Goal: Information Seeking & Learning: Find contact information

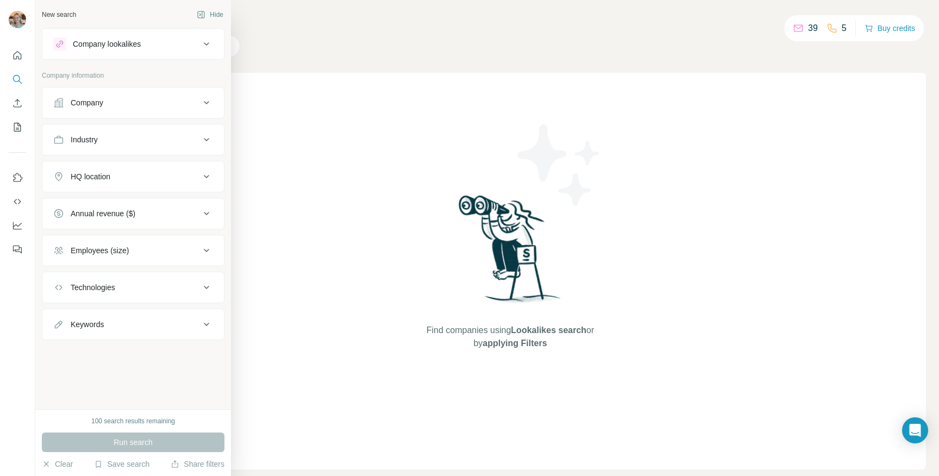
click at [99, 97] on div "Company" at bounding box center [87, 102] width 33 height 11
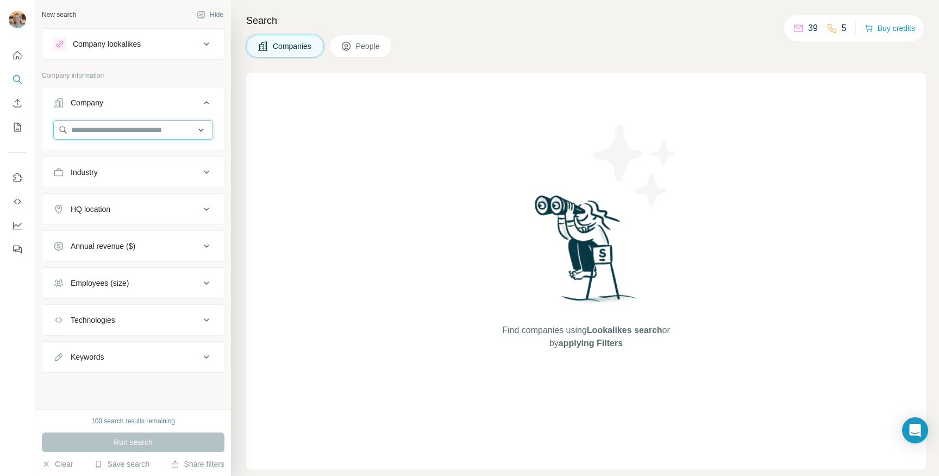
click at [96, 137] on input "text" at bounding box center [133, 130] width 160 height 20
type input "**********"
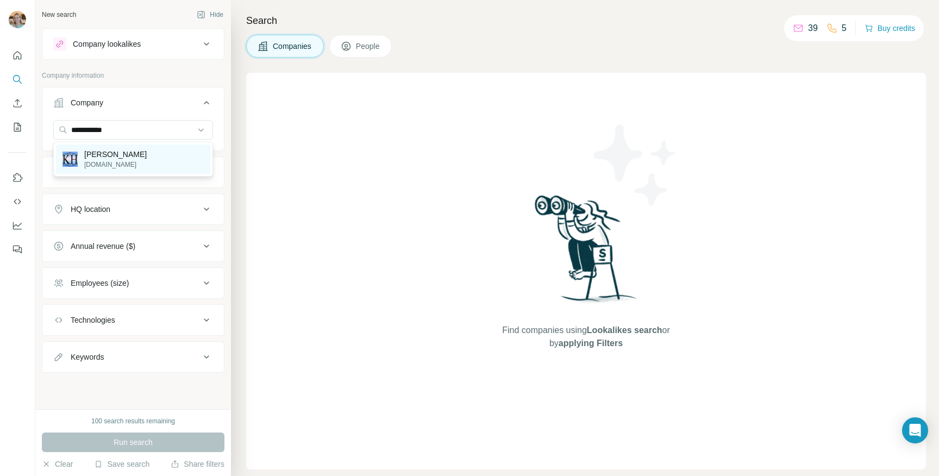
click at [104, 166] on p "[DOMAIN_NAME]" at bounding box center [115, 165] width 63 height 10
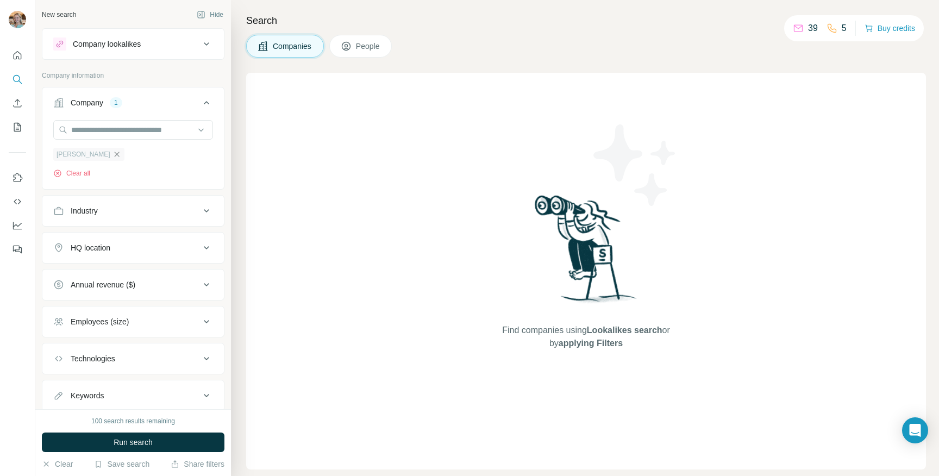
click at [113, 152] on icon "button" at bounding box center [117, 154] width 9 height 9
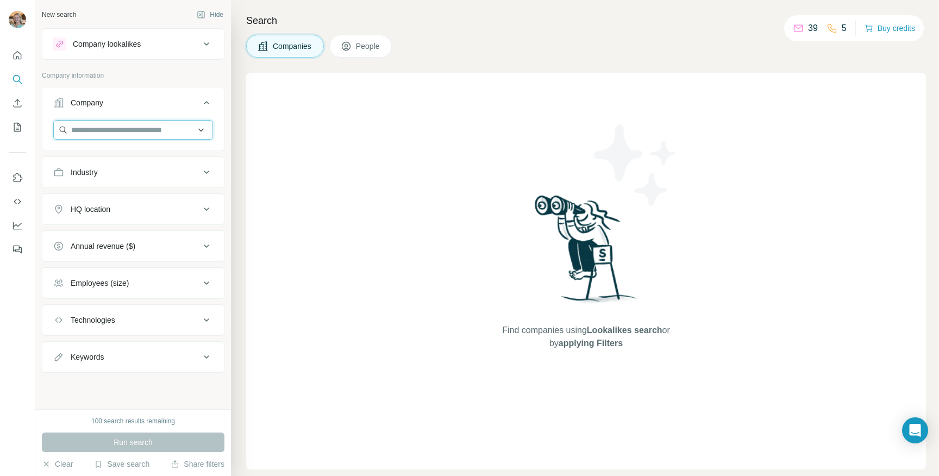
click at [78, 128] on input "text" at bounding box center [133, 130] width 160 height 20
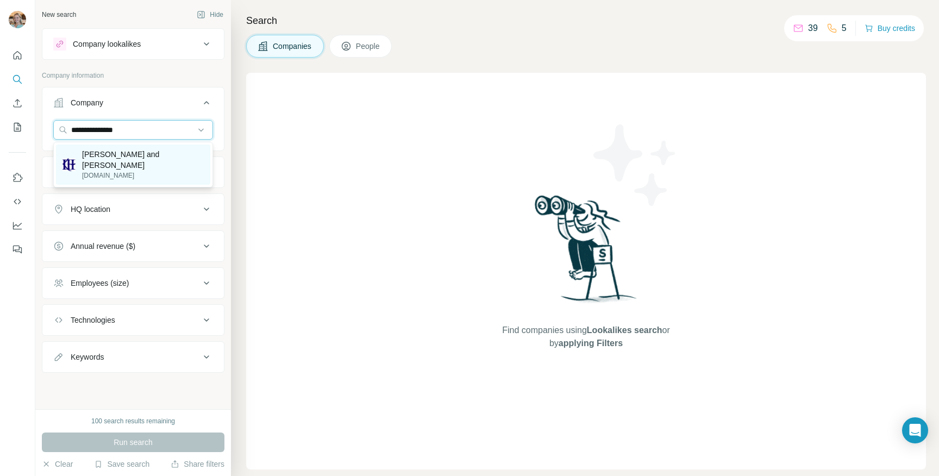
type input "**********"
click at [98, 171] on p "[DOMAIN_NAME]" at bounding box center [143, 176] width 122 height 10
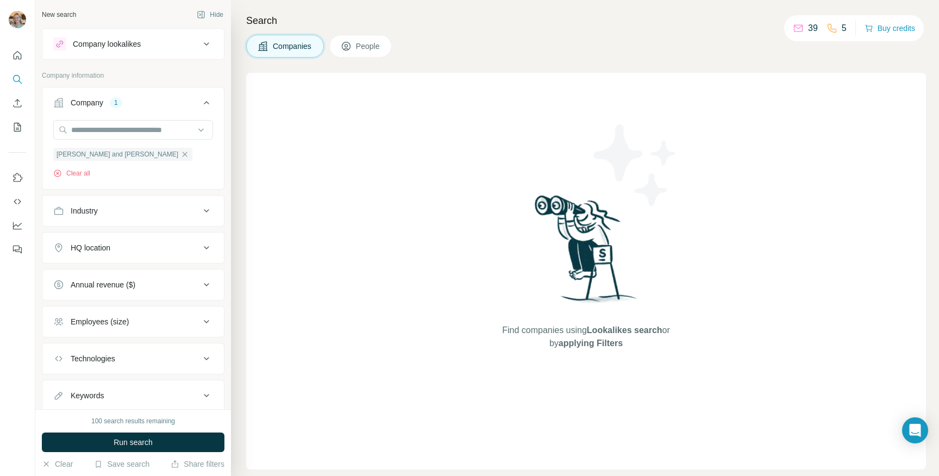
scroll to position [33, 0]
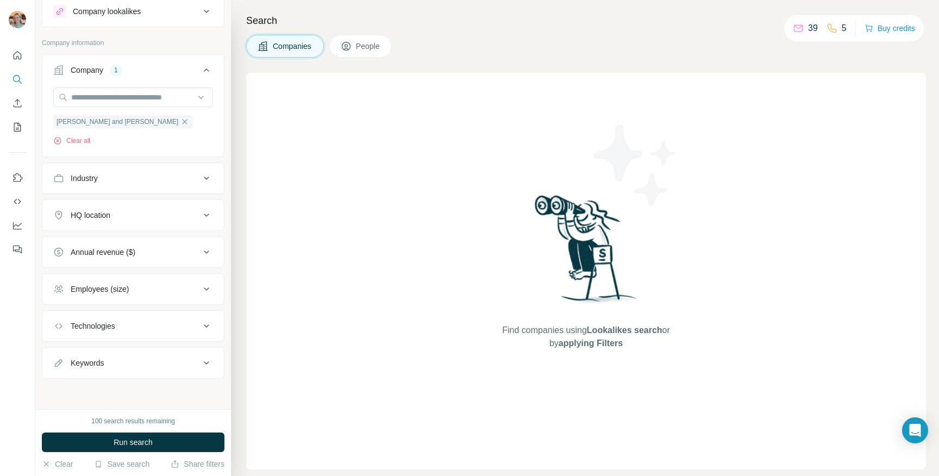
click at [360, 46] on span "People" at bounding box center [368, 46] width 25 height 11
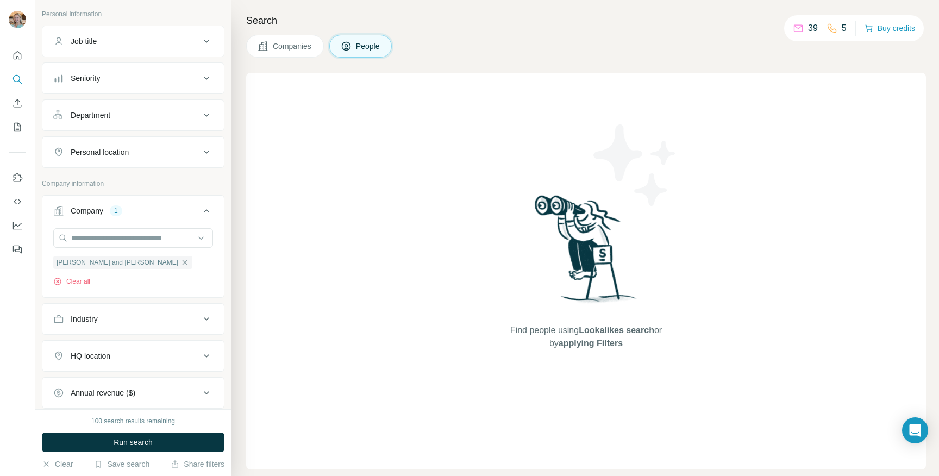
scroll to position [11, 0]
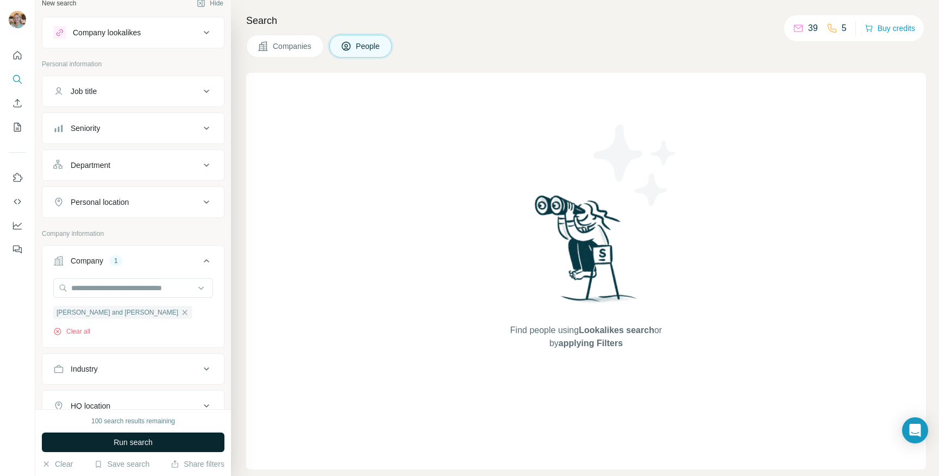
click at [85, 448] on button "Run search" at bounding box center [133, 443] width 183 height 20
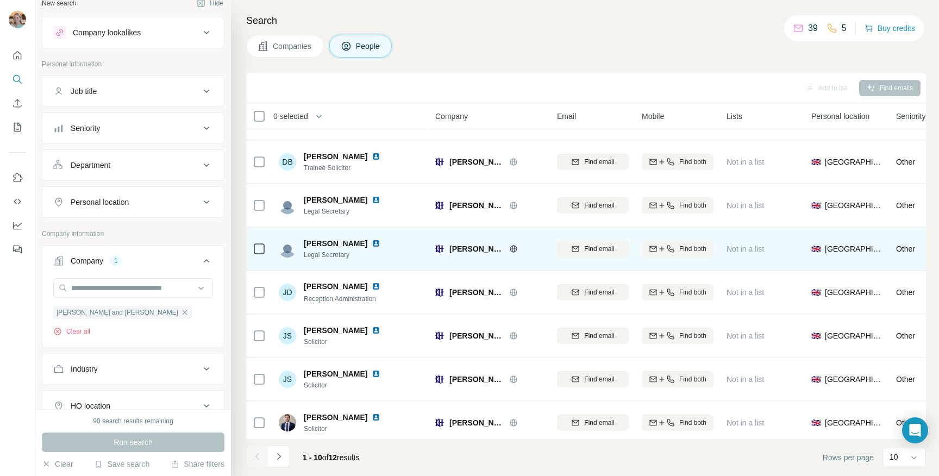
scroll to position [125, 0]
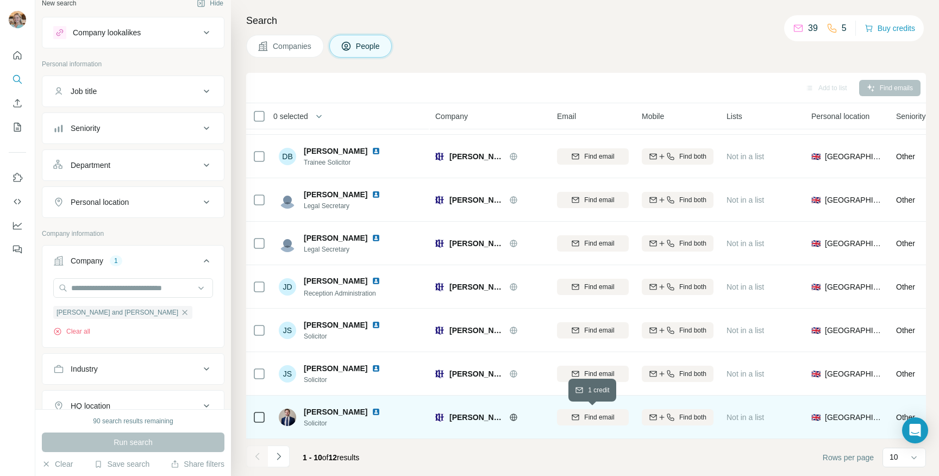
click at [605, 419] on span "Find email" at bounding box center [599, 418] width 30 height 10
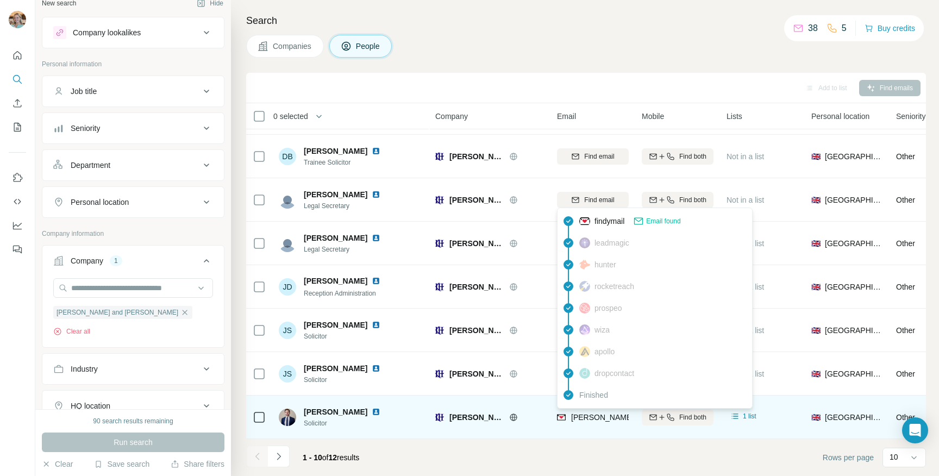
click at [588, 420] on span "[PERSON_NAME][EMAIL_ADDRESS][PERSON_NAME][DOMAIN_NAME]" at bounding box center [698, 417] width 254 height 9
click at [579, 414] on span "[PERSON_NAME][EMAIL_ADDRESS][PERSON_NAME][DOMAIN_NAME]" at bounding box center [698, 417] width 254 height 9
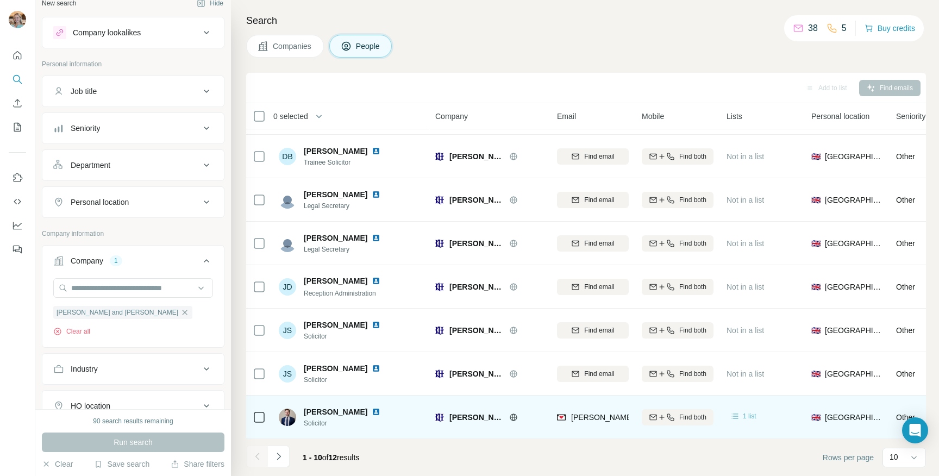
click at [752, 417] on span "1 list" at bounding box center [750, 417] width 14 height 10
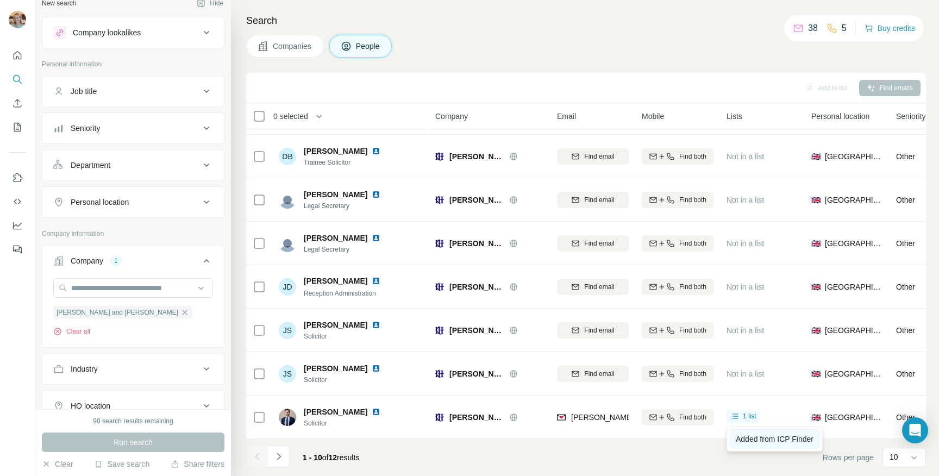
click at [761, 435] on span "Added from ICP Finder" at bounding box center [775, 439] width 78 height 9
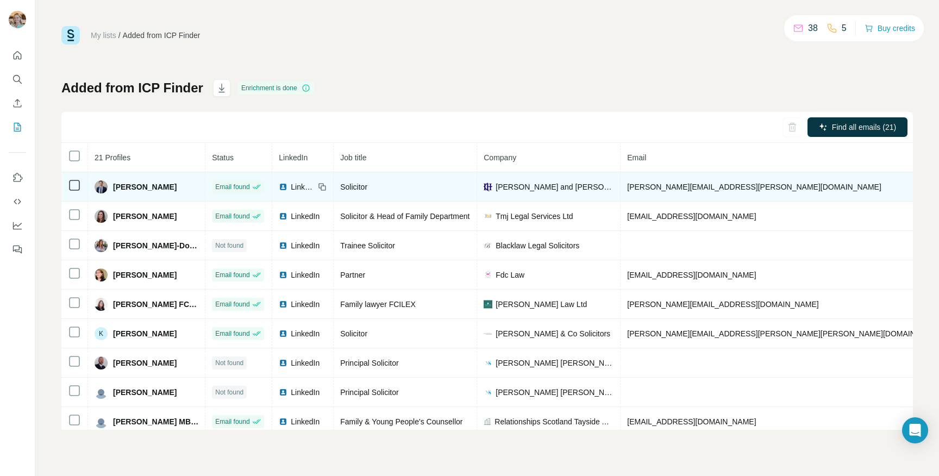
click at [628, 184] on span "[PERSON_NAME][EMAIL_ADDRESS][PERSON_NAME][DOMAIN_NAME]" at bounding box center [754, 187] width 254 height 9
click at [627, 188] on span "[PERSON_NAME][EMAIL_ADDRESS][PERSON_NAME][DOMAIN_NAME]" at bounding box center [754, 187] width 254 height 9
click at [721, 184] on span "[PERSON_NAME][EMAIL_ADDRESS][PERSON_NAME][DOMAIN_NAME]" at bounding box center [754, 187] width 254 height 9
drag, startPoint x: 742, startPoint y: 191, endPoint x: 620, endPoint y: 193, distance: 122.3
click at [621, 193] on td "[PERSON_NAME][EMAIL_ADDRESS][PERSON_NAME][DOMAIN_NAME]" at bounding box center [786, 186] width 331 height 29
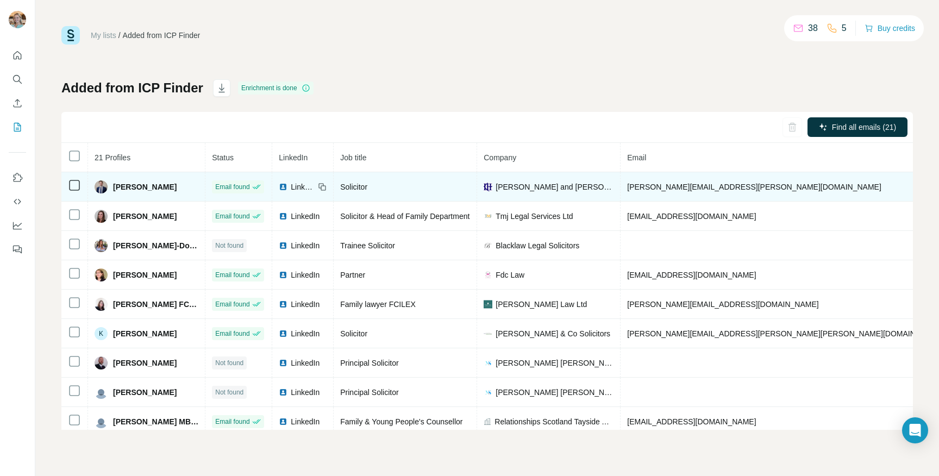
click at [751, 191] on td "[PERSON_NAME][EMAIL_ADDRESS][PERSON_NAME][DOMAIN_NAME]" at bounding box center [786, 186] width 331 height 29
drag, startPoint x: 752, startPoint y: 186, endPoint x: 609, endPoint y: 185, distance: 143.0
click at [621, 186] on td "[PERSON_NAME][EMAIL_ADDRESS][PERSON_NAME][DOMAIN_NAME]" at bounding box center [786, 186] width 331 height 29
copy span "[PERSON_NAME][EMAIL_ADDRESS][PERSON_NAME][DOMAIN_NAME]"
